Goal: Transaction & Acquisition: Purchase product/service

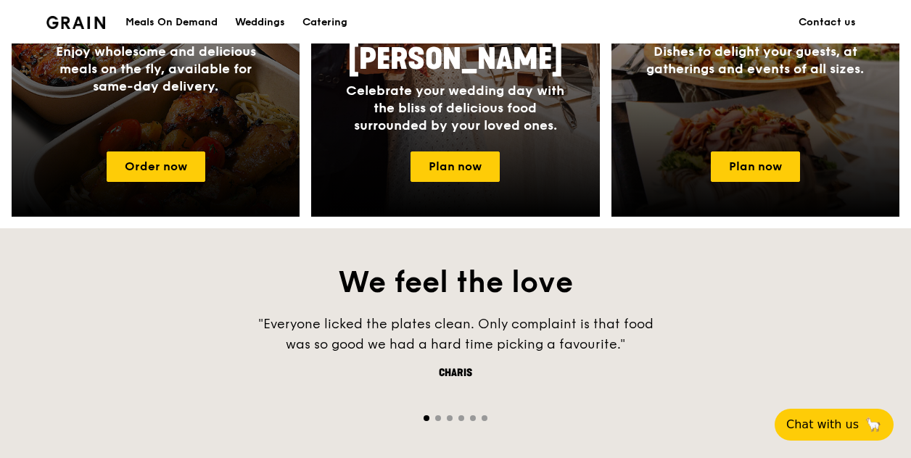
scroll to position [798, 0]
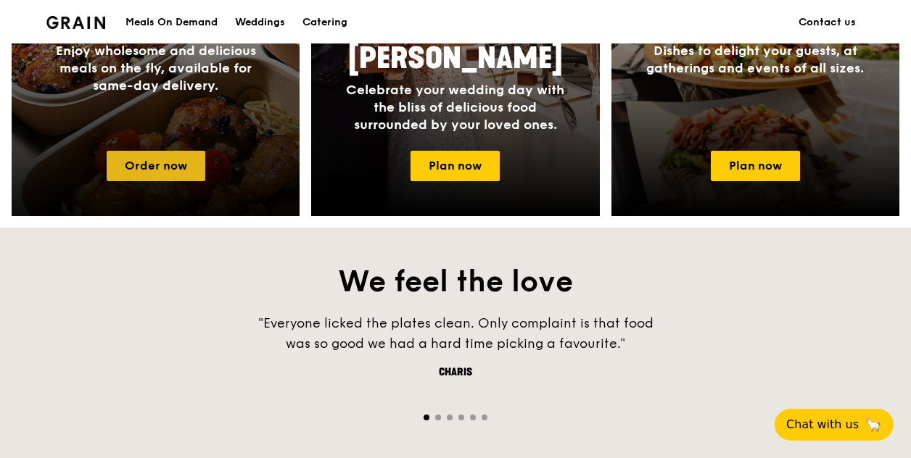
click at [154, 176] on link "Order now" at bounding box center [156, 166] width 99 height 30
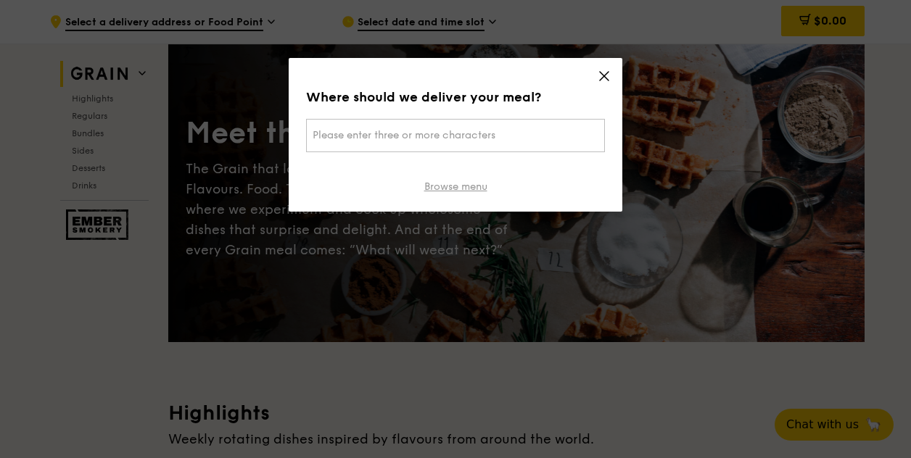
scroll to position [145, 0]
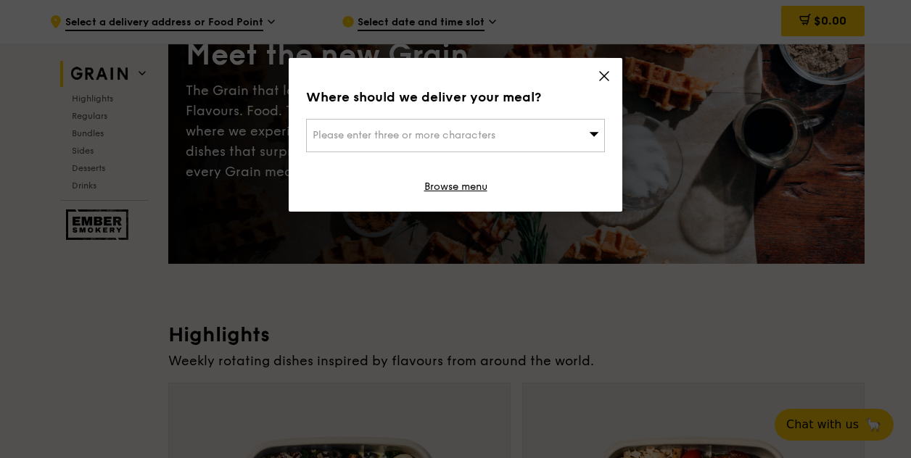
click at [461, 137] on span "Please enter three or more characters" at bounding box center [403, 135] width 183 height 12
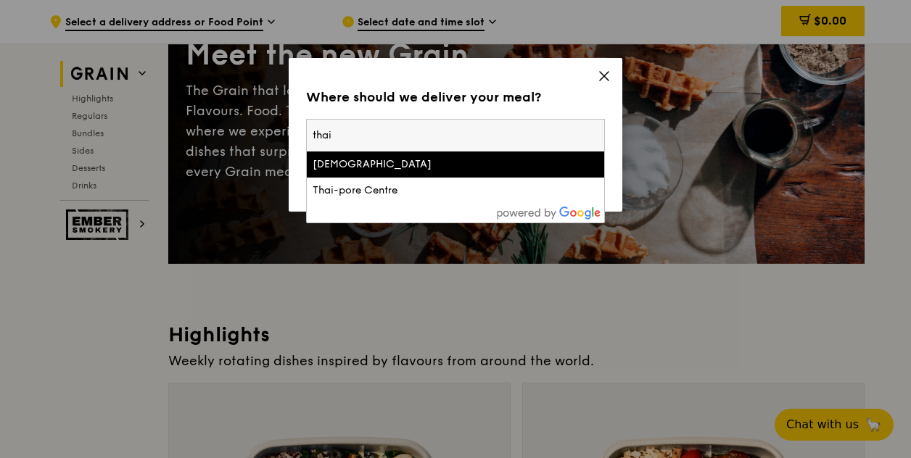
type input "thai"
click at [602, 74] on icon at bounding box center [604, 76] width 9 height 9
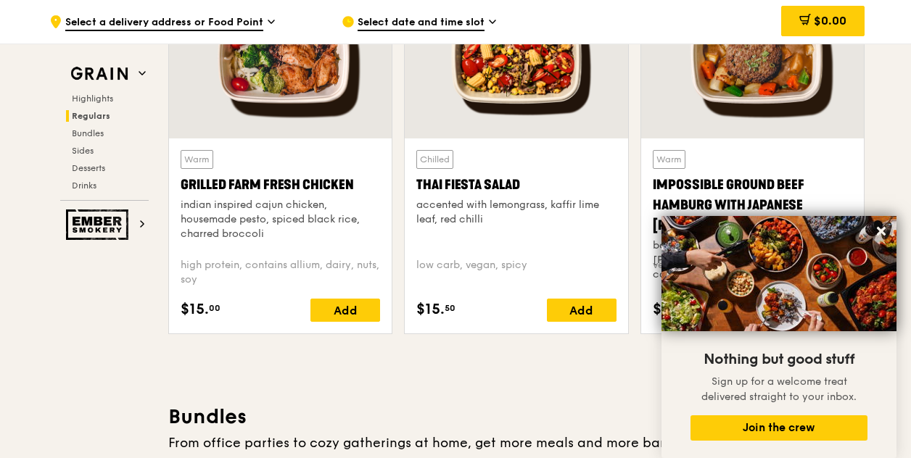
scroll to position [1668, 0]
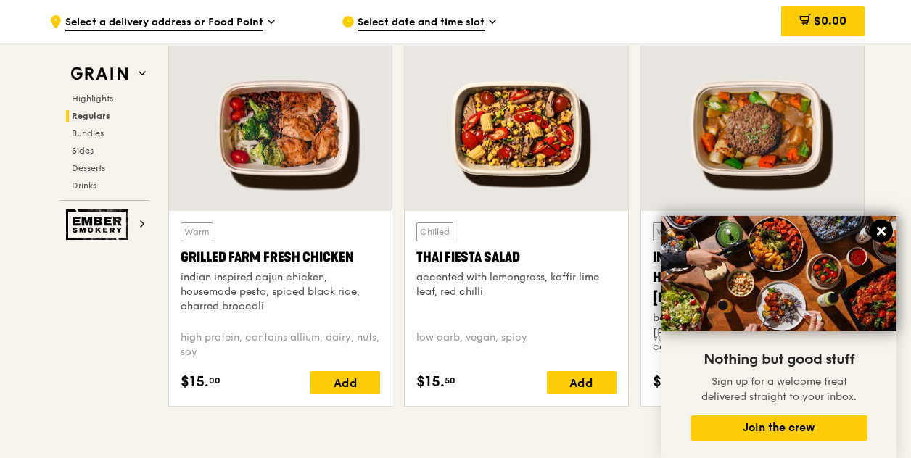
click at [876, 228] on icon at bounding box center [880, 231] width 13 height 13
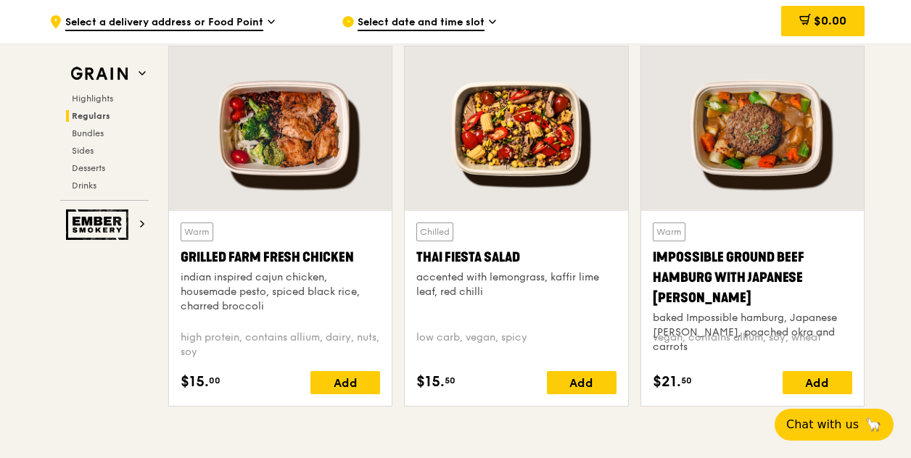
scroll to position [1595, 0]
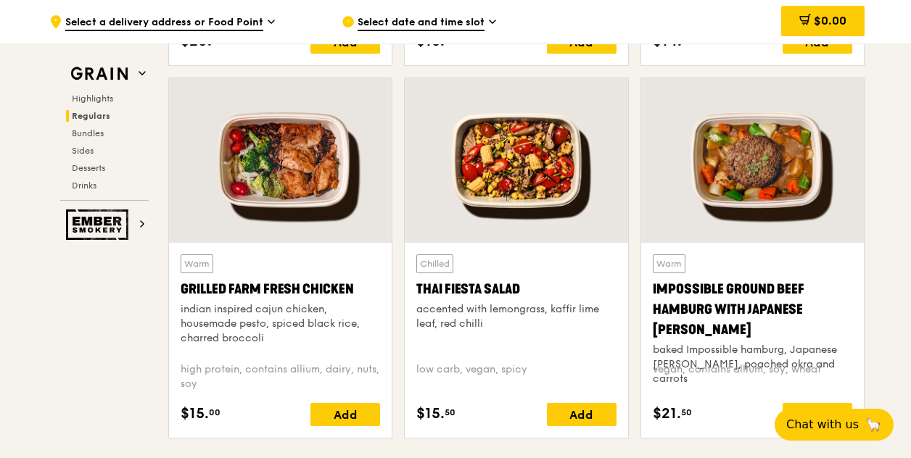
scroll to position [1668, 0]
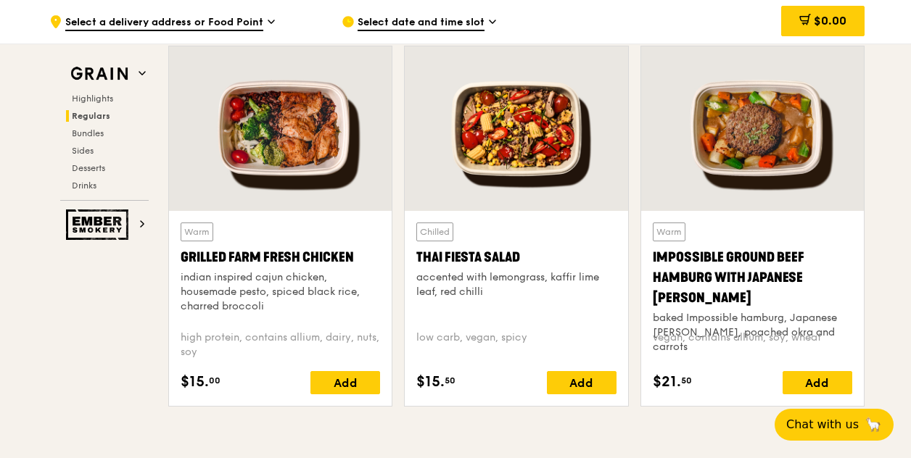
click at [504, 146] on div at bounding box center [516, 128] width 223 height 165
click at [537, 152] on div at bounding box center [516, 128] width 223 height 165
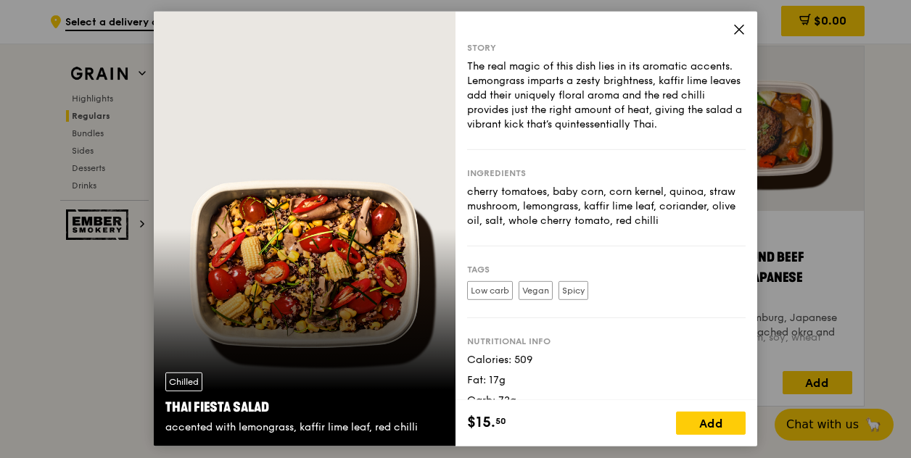
scroll to position [52, 0]
